Goal: Task Accomplishment & Management: Use online tool/utility

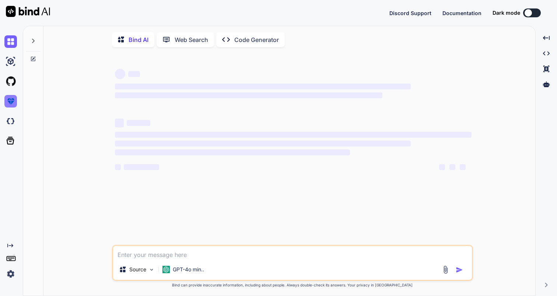
type textarea "x"
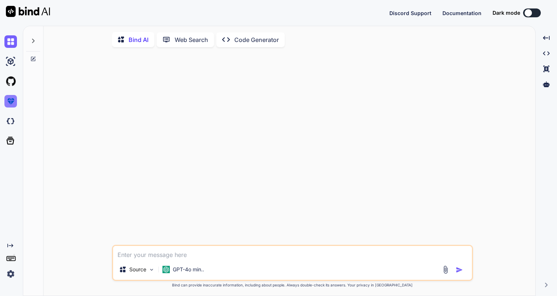
click at [13, 99] on img at bounding box center [10, 101] width 13 height 13
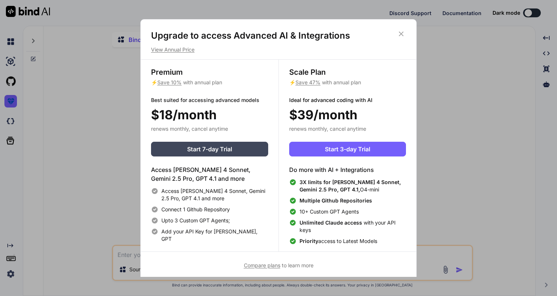
click at [220, 34] on h1 "Upgrade to access Advanced AI & Integrations" at bounding box center [278, 36] width 255 height 12
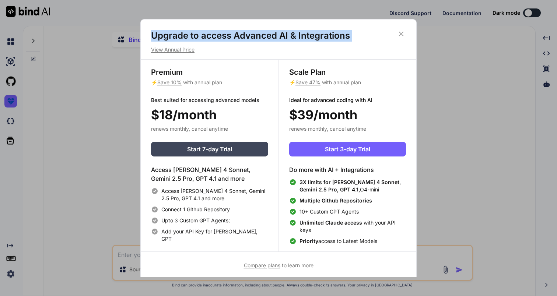
click at [220, 34] on h1 "Upgrade to access Advanced AI & Integrations" at bounding box center [278, 36] width 255 height 12
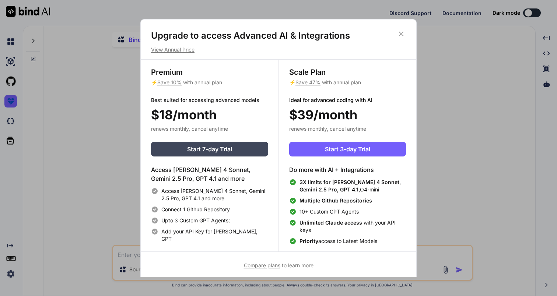
click at [220, 34] on h1 "Upgrade to access Advanced AI & Integrations" at bounding box center [278, 36] width 255 height 12
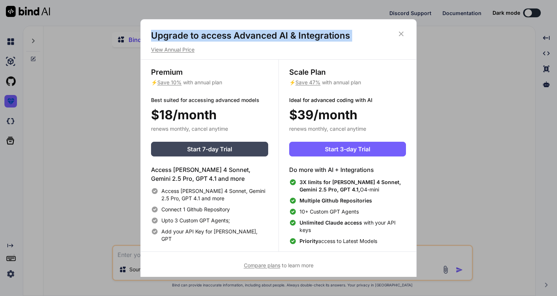
click at [95, 134] on div "Upgrade to access Advanced AI & Integrations View Annual Price Premium ⚡ Save 1…" at bounding box center [278, 148] width 557 height 296
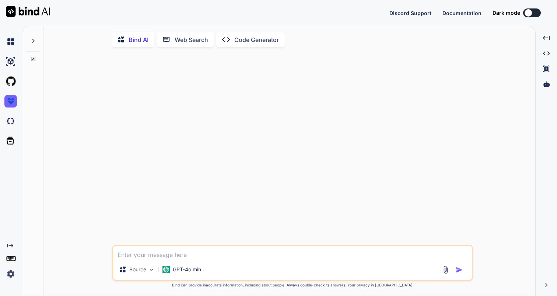
click at [7, 273] on img at bounding box center [10, 274] width 13 height 13
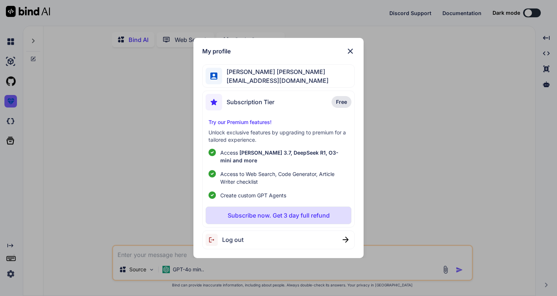
click at [349, 60] on div "My profile [PERSON_NAME] [PERSON_NAME] [EMAIL_ADDRESS][DOMAIN_NAME] Subscriptio…" at bounding box center [278, 148] width 170 height 220
click at [349, 52] on img at bounding box center [350, 51] width 9 height 9
